Goal: Task Accomplishment & Management: Use online tool/utility

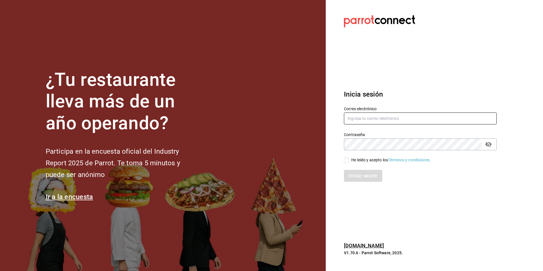
type input "[EMAIL_ADDRESS][DOMAIN_NAME]"
click at [349, 159] on input "He leído y acepto los Términos y condiciones." at bounding box center [346, 160] width 5 height 5
checkbox input "true"
click at [356, 177] on button "Iniciar sesión" at bounding box center [363, 176] width 39 height 12
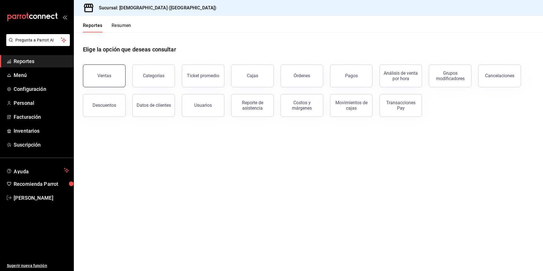
click at [117, 74] on button "Ventas" at bounding box center [104, 75] width 43 height 23
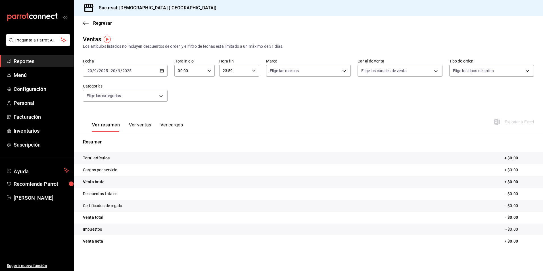
click at [161, 74] on div "2025-09-20 20 / 9 / 2025 - 2025-09-20 20 / 9 / 2025" at bounding box center [125, 71] width 85 height 12
click at [121, 138] on span "Rango de fechas" at bounding box center [110, 139] width 44 height 6
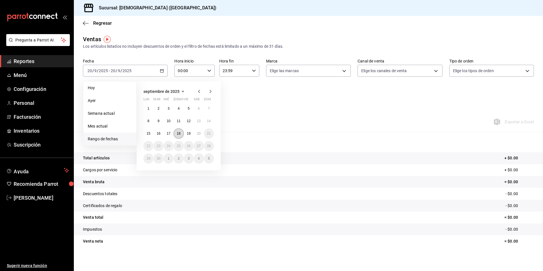
click at [180, 132] on abbr "18" at bounding box center [179, 134] width 4 height 4
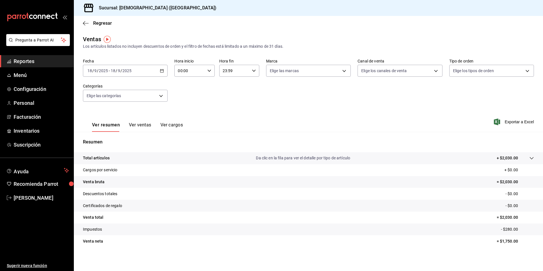
click at [518, 157] on div at bounding box center [526, 158] width 16 height 6
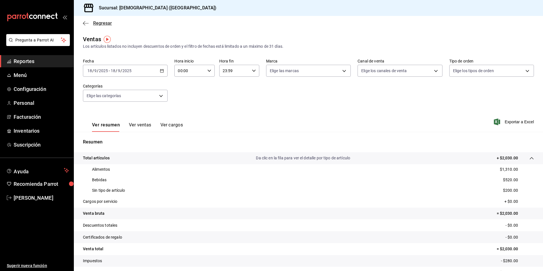
click at [84, 22] on icon "button" at bounding box center [84, 23] width 2 height 4
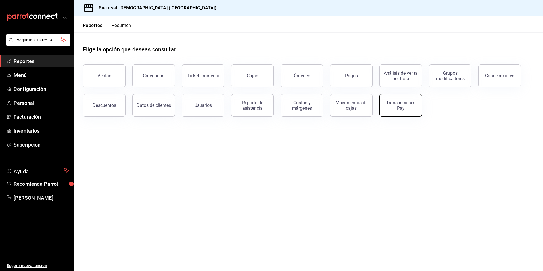
click at [411, 102] on div "Transacciones Pay" at bounding box center [400, 105] width 35 height 11
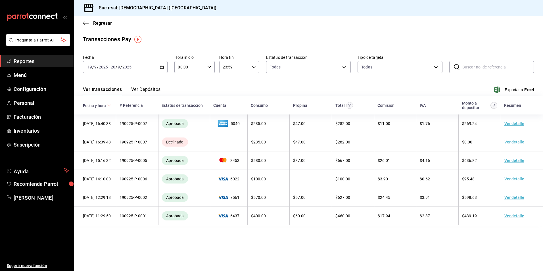
click at [164, 65] on div "2025-09-19 19 / 9 / 2025 - 2025-09-20 20 / 9 / 2025" at bounding box center [125, 67] width 85 height 12
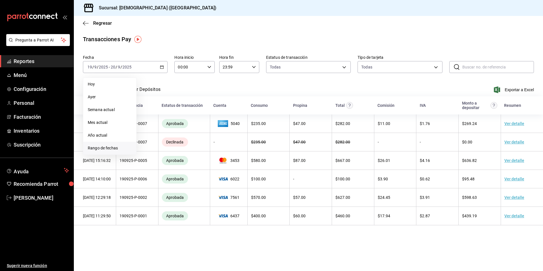
click at [126, 145] on span "Rango de fechas" at bounding box center [110, 148] width 44 height 6
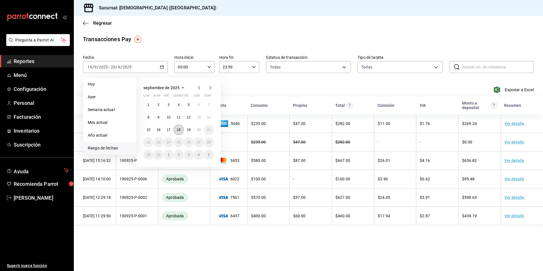
click at [180, 130] on abbr "18" at bounding box center [179, 130] width 4 height 4
click at [178, 130] on abbr "18" at bounding box center [179, 130] width 4 height 4
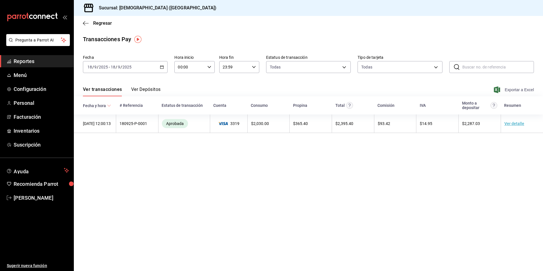
click at [519, 88] on span "Exportar a Excel" at bounding box center [514, 89] width 39 height 7
click at [38, 198] on span "Gabriela Frias" at bounding box center [41, 198] width 55 height 8
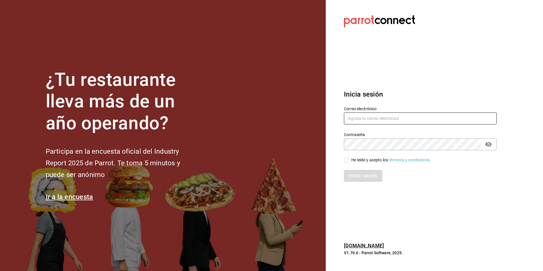
type input "[EMAIL_ADDRESS][DOMAIN_NAME]"
